Goal: Transaction & Acquisition: Book appointment/travel/reservation

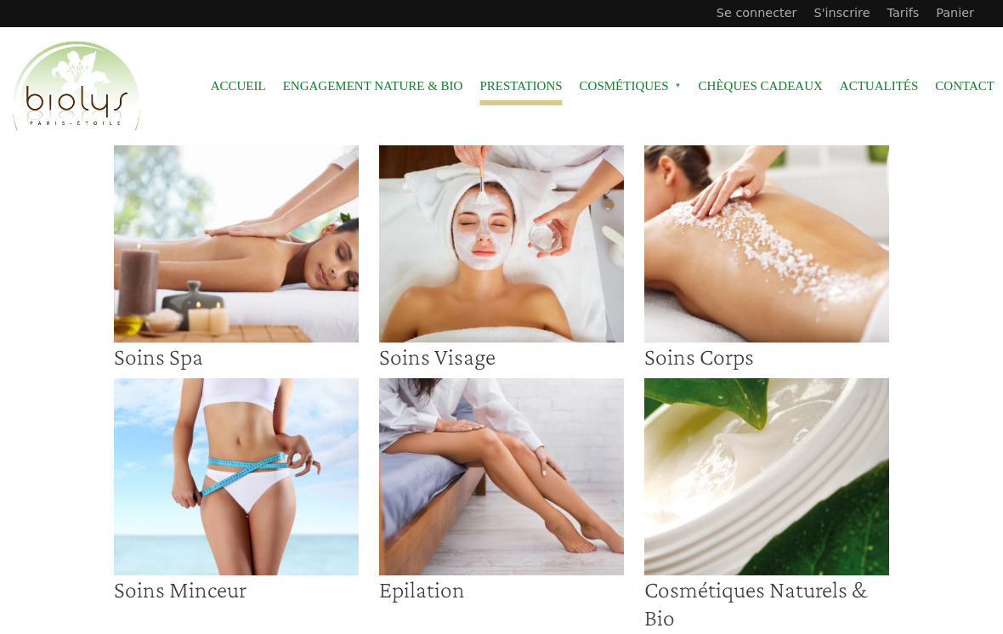
click at [472, 280] on img at bounding box center [501, 243] width 245 height 197
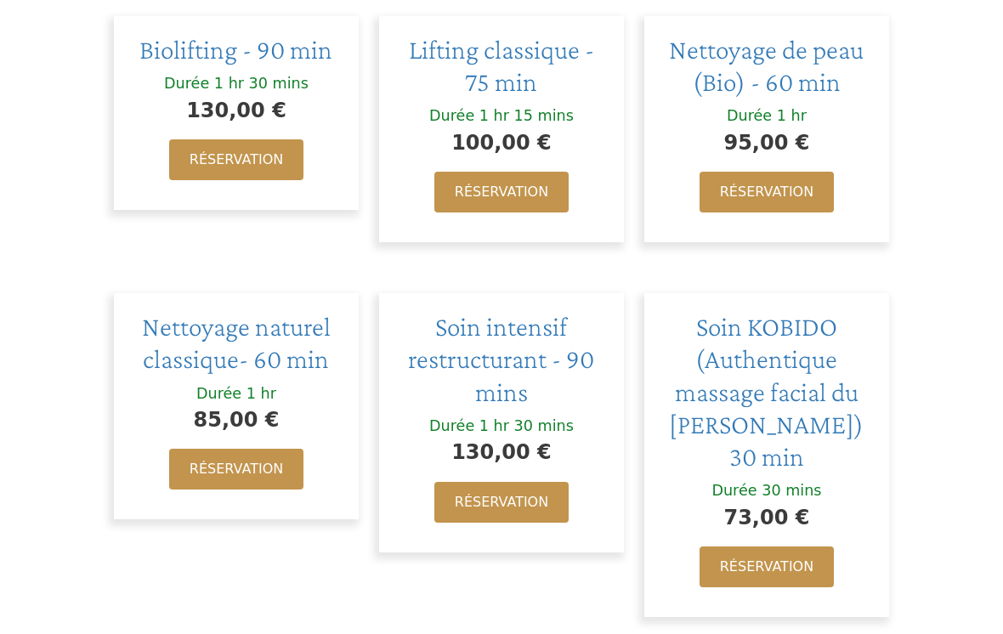
scroll to position [643, 0]
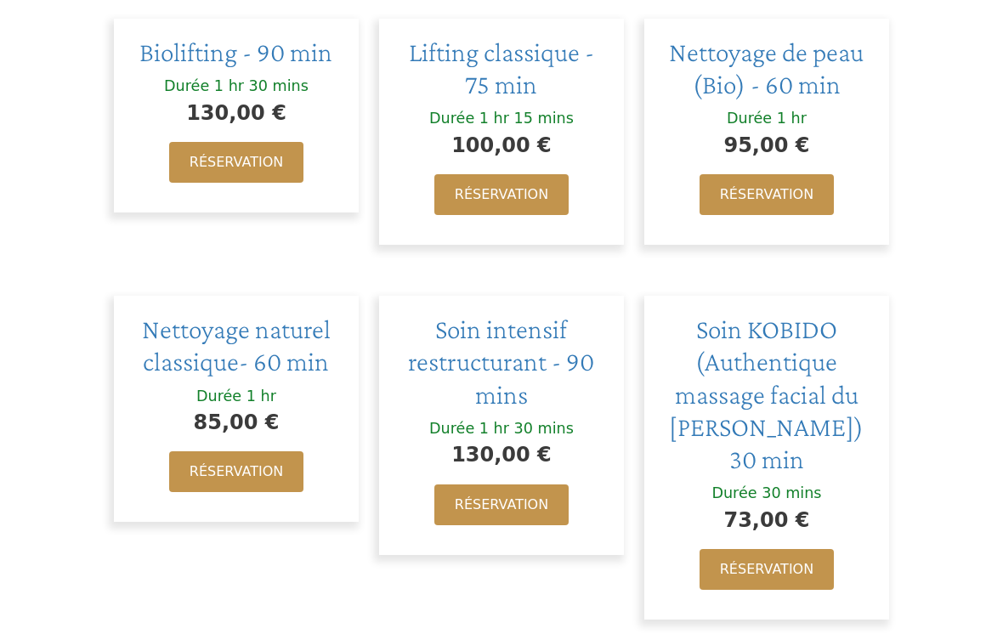
click at [784, 559] on link "Réservation" at bounding box center [766, 570] width 134 height 41
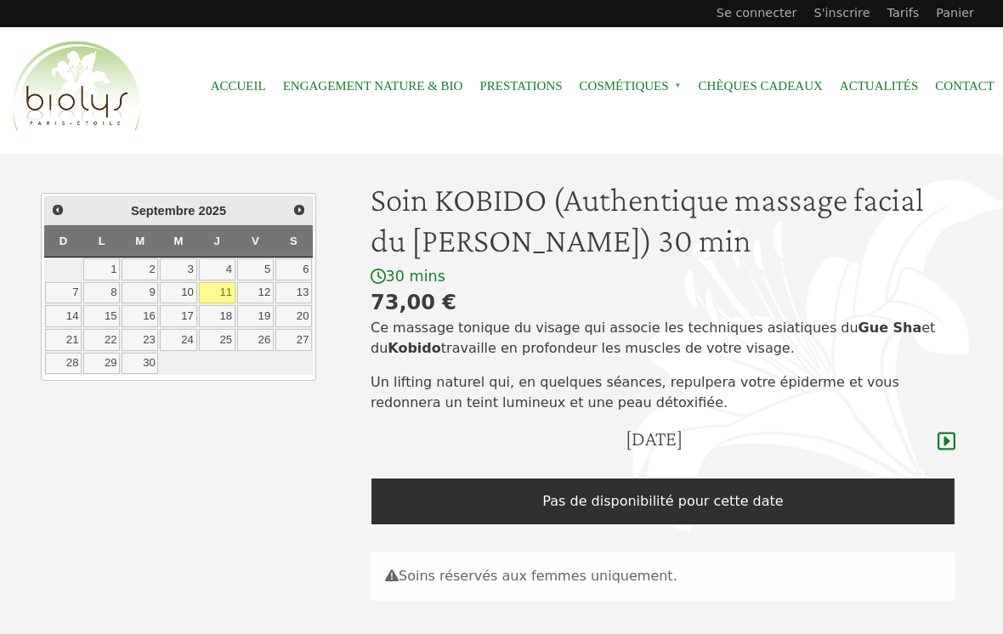
click at [221, 294] on link "11" at bounding box center [217, 293] width 37 height 22
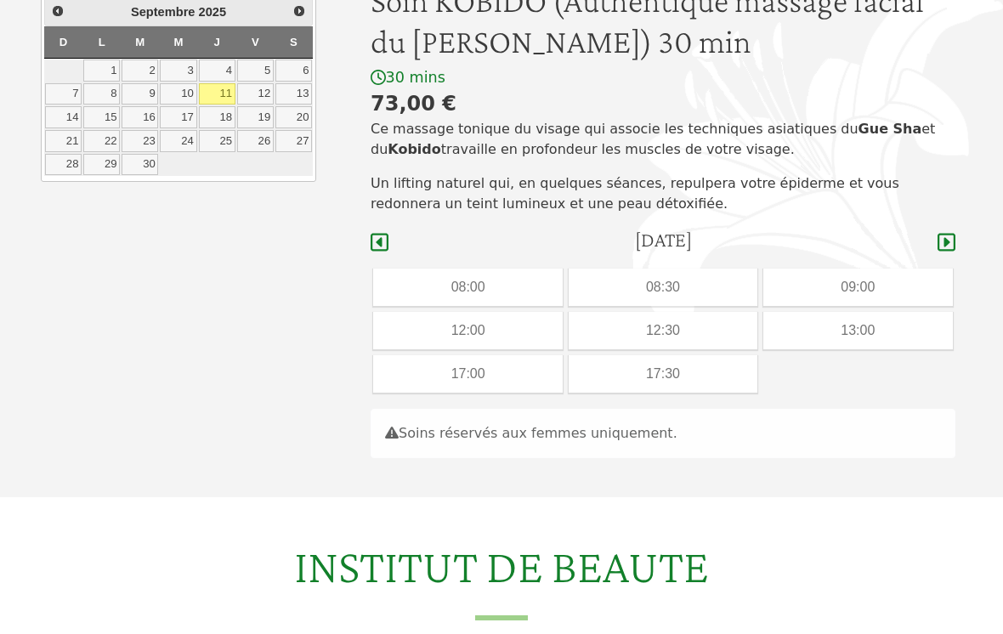
scroll to position [198, 0]
click at [679, 360] on div "17:30" at bounding box center [663, 374] width 189 height 37
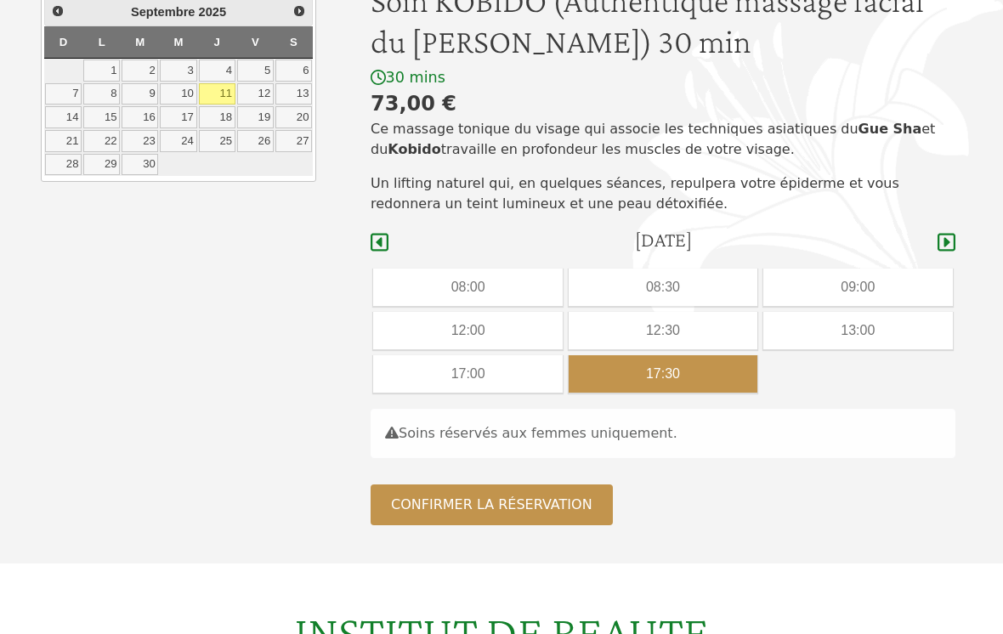
scroll to position [199, 0]
click at [501, 366] on div "17:00" at bounding box center [467, 373] width 189 height 37
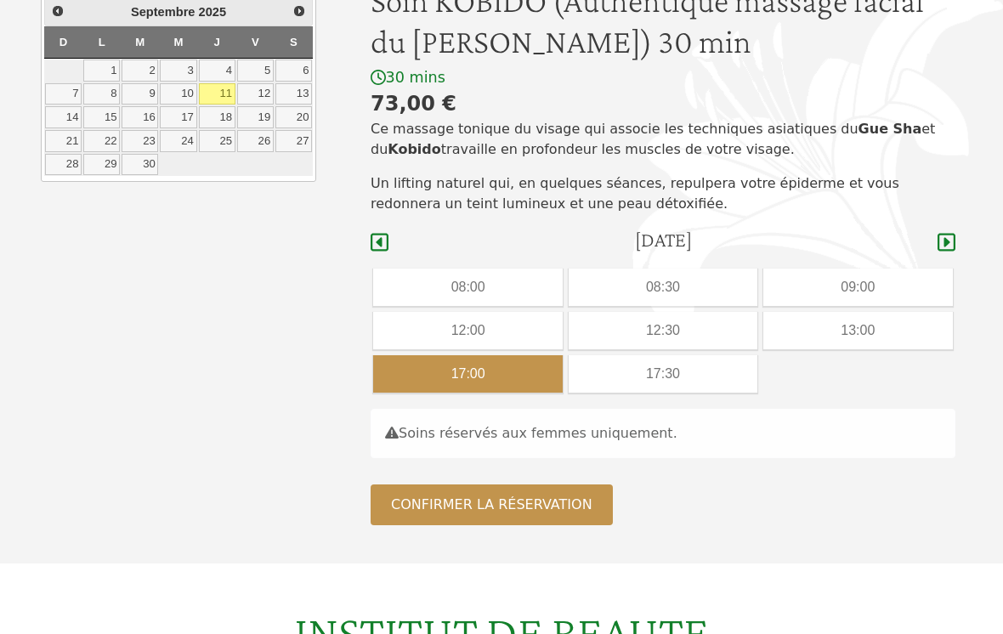
click at [503, 512] on button "Confirmer la réservation" at bounding box center [492, 504] width 242 height 41
